Goal: Entertainment & Leisure: Consume media (video, audio)

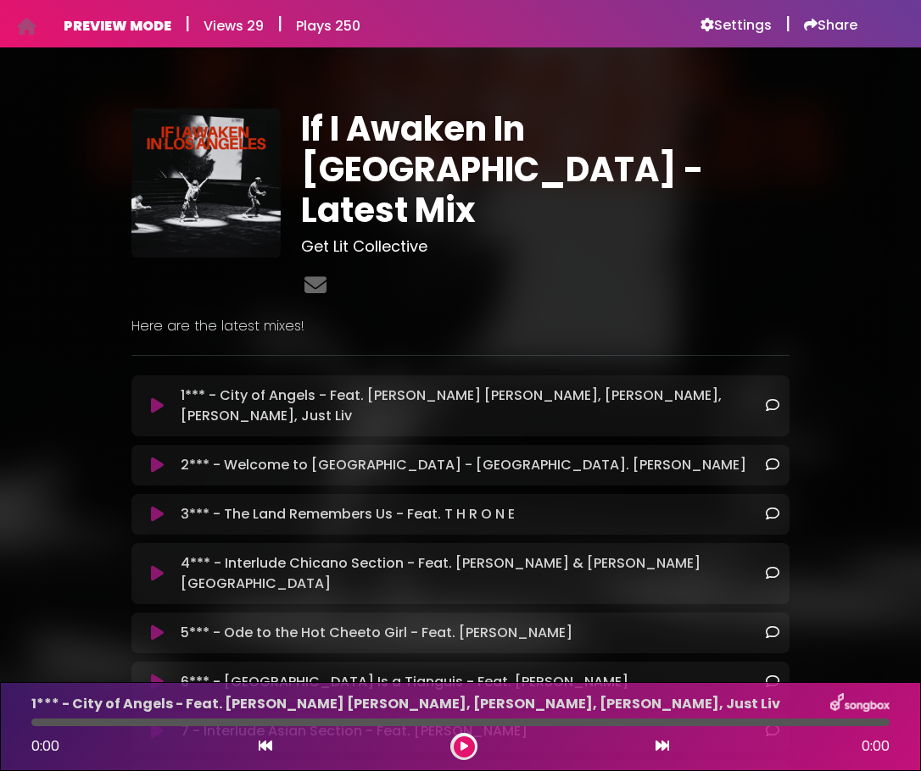
click at [156, 457] on icon at bounding box center [157, 465] width 13 height 17
click at [157, 457] on icon at bounding box center [157, 465] width 13 height 17
click at [464, 752] on button at bounding box center [464, 747] width 21 height 21
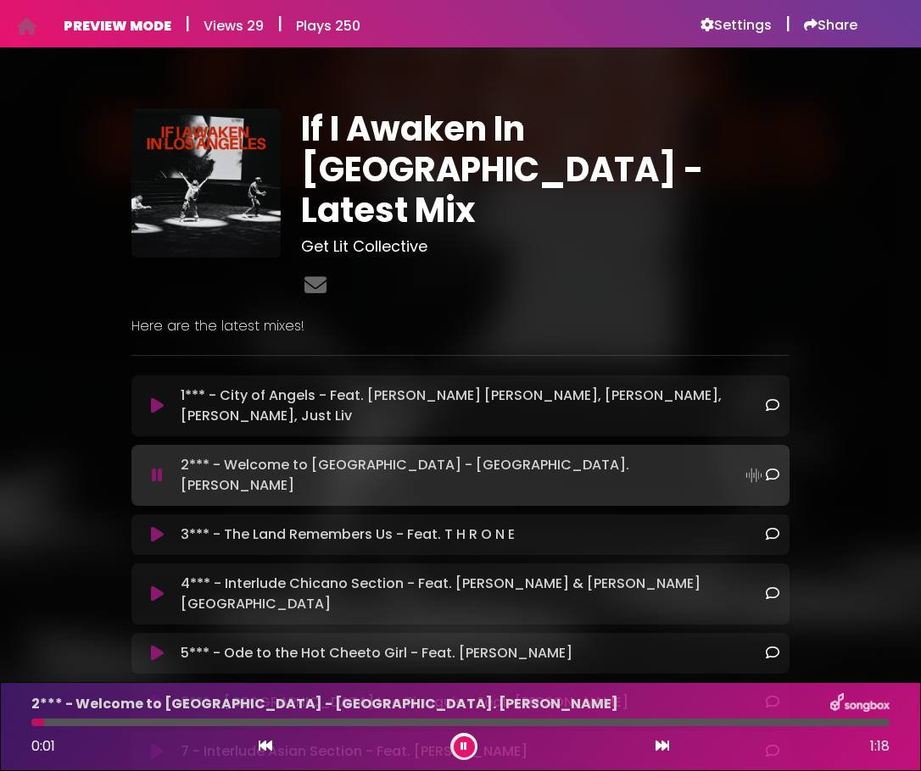
click at [770, 727] on div "2*** - Welcome to Los Angeles - Feat. Sekou Andrews 0:01 1:18" at bounding box center [460, 726] width 878 height 67
click at [730, 724] on div at bounding box center [460, 723] width 858 height 8
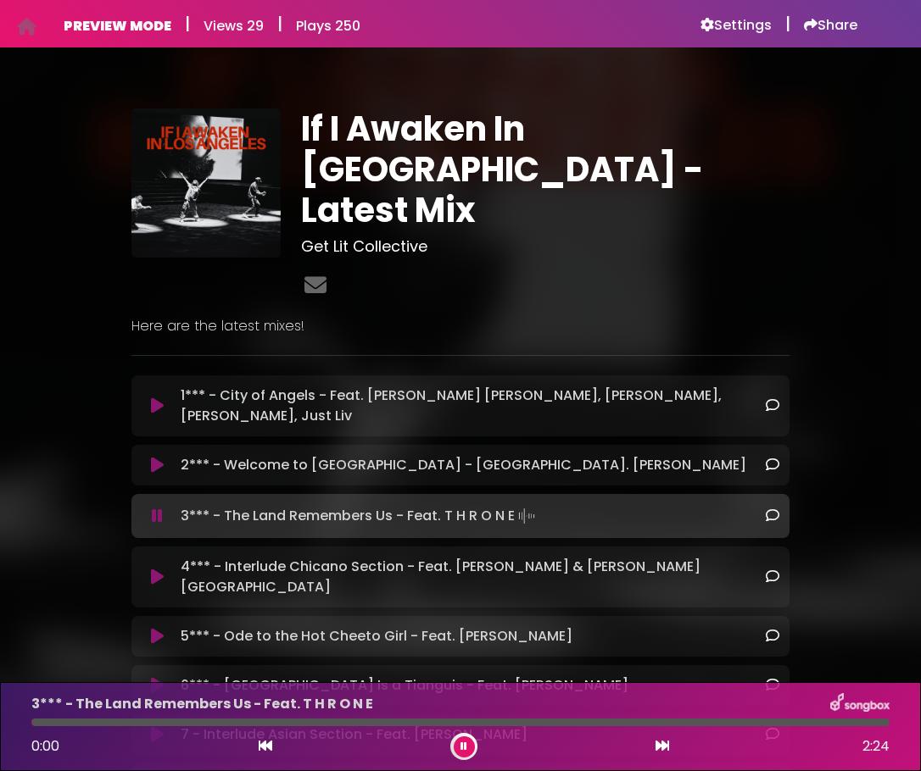
click at [465, 745] on icon at bounding box center [463, 747] width 7 height 10
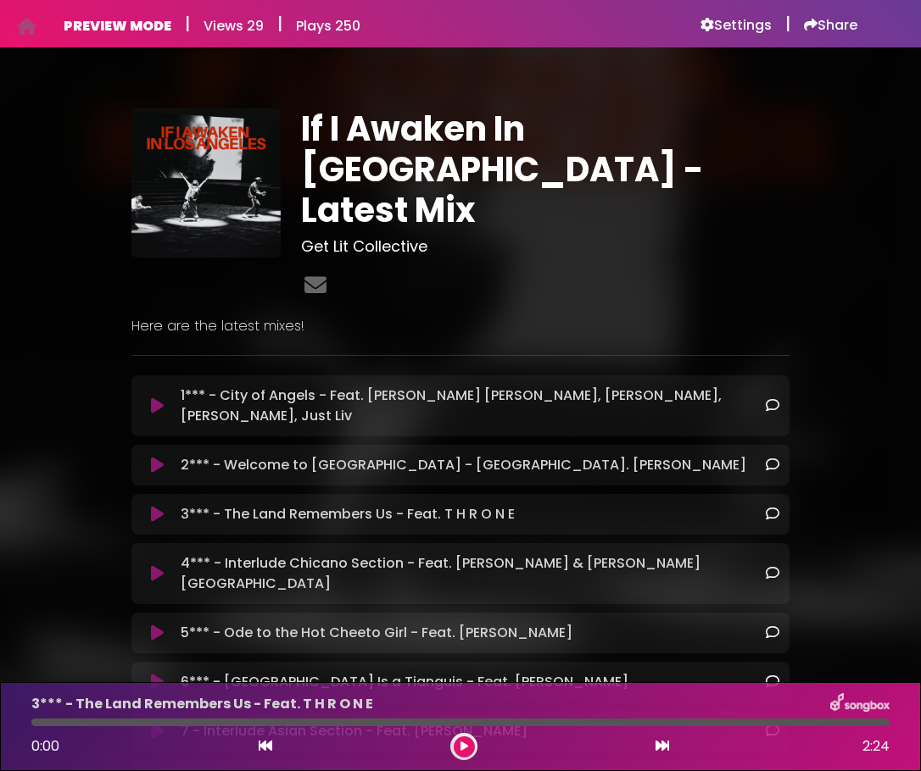
click at [167, 457] on button at bounding box center [158, 465] width 32 height 17
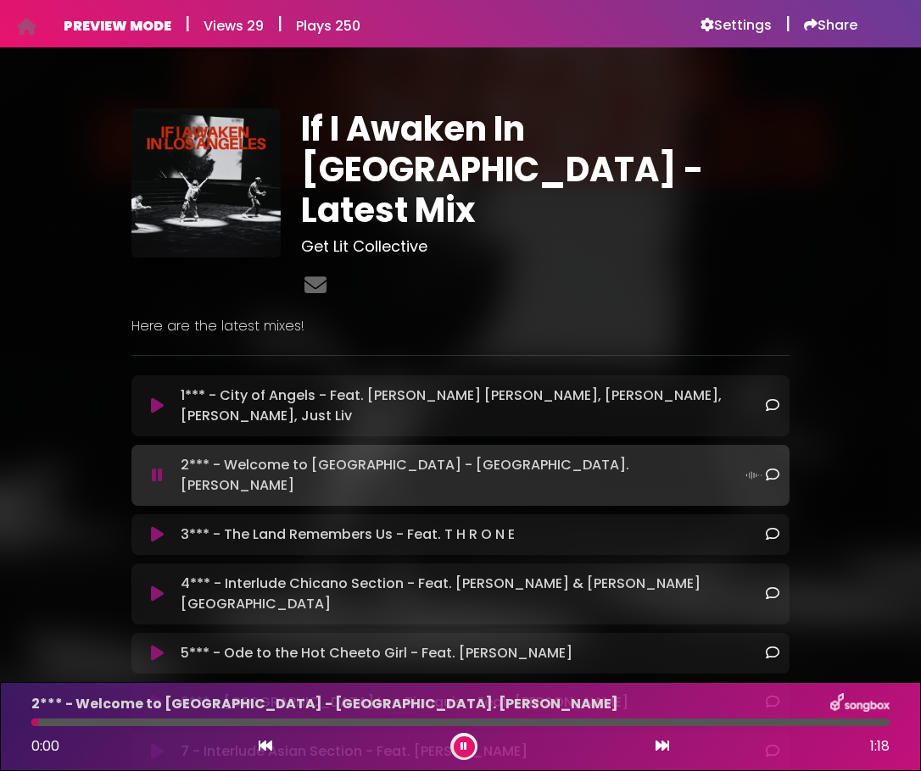
click at [788, 724] on div at bounding box center [460, 723] width 858 height 8
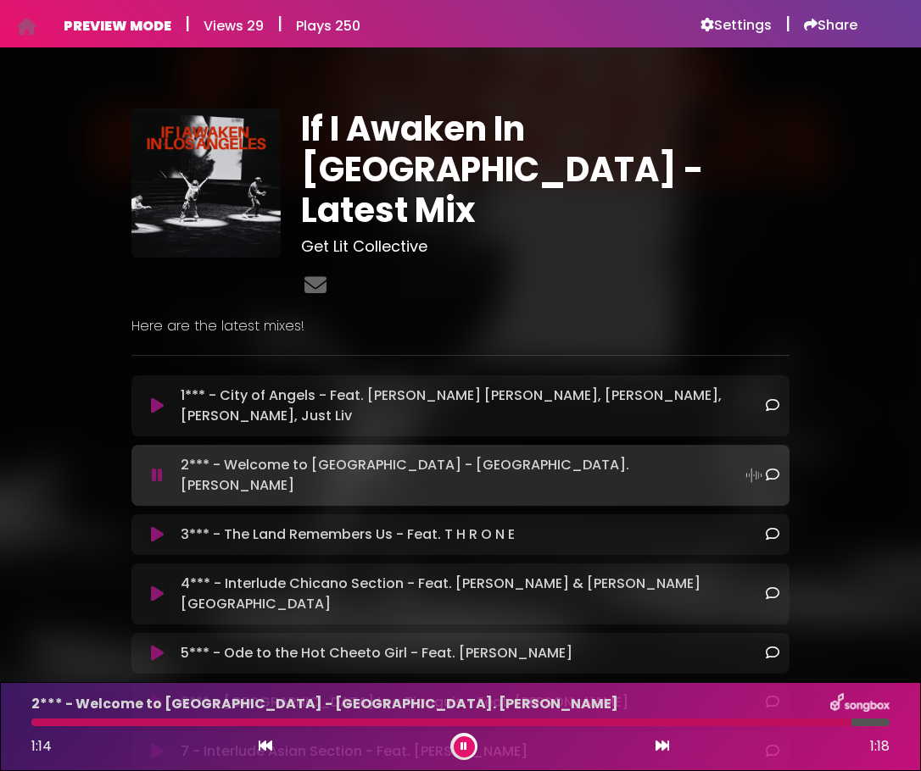
click at [467, 747] on button at bounding box center [464, 747] width 21 height 21
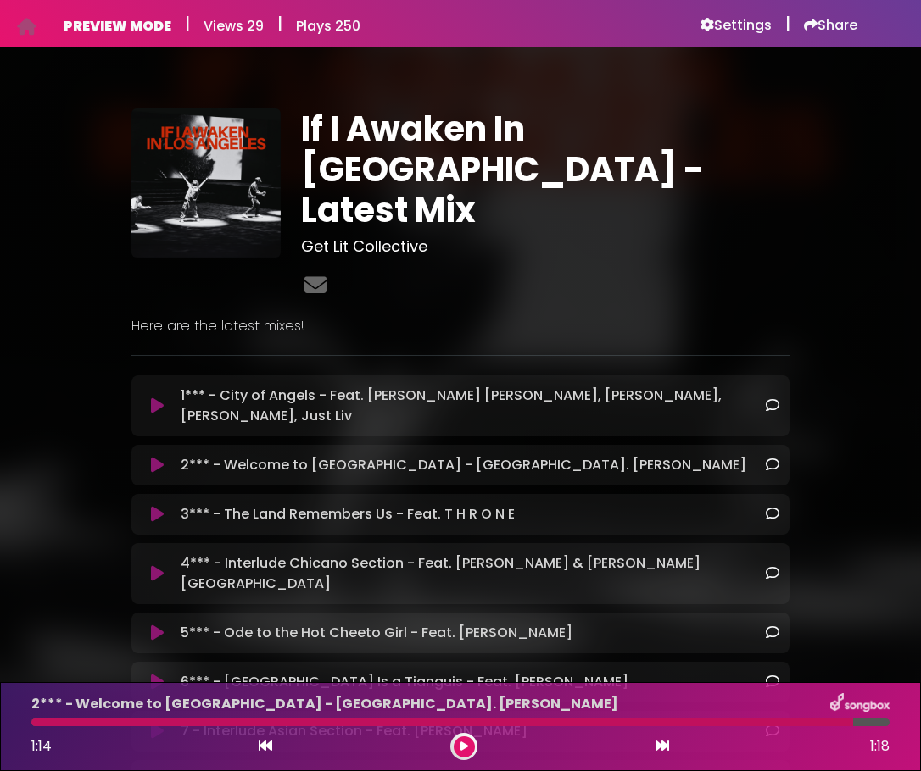
click at [462, 745] on icon at bounding box center [464, 747] width 8 height 10
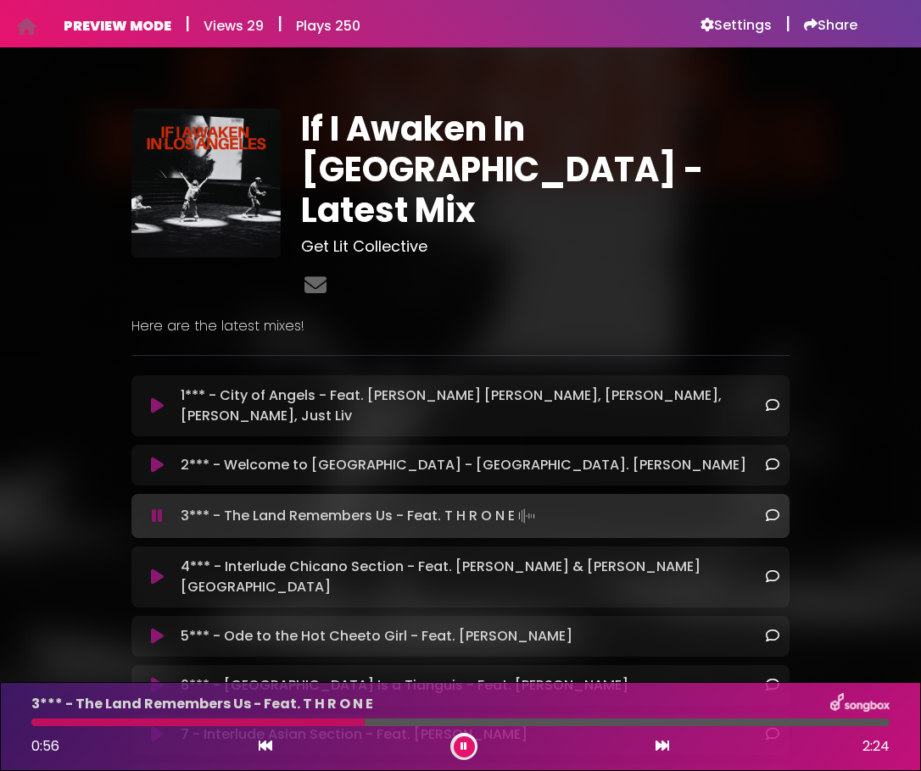
click at [465, 749] on icon at bounding box center [463, 747] width 7 height 10
